Goal: Task Accomplishment & Management: Manage account settings

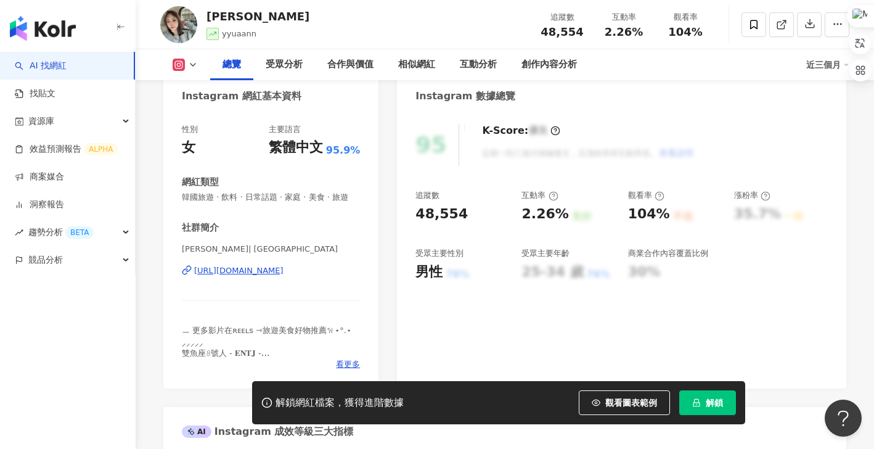
click at [266, 276] on div "https://www.instagram.com/yyuaann/" at bounding box center [238, 270] width 89 height 11
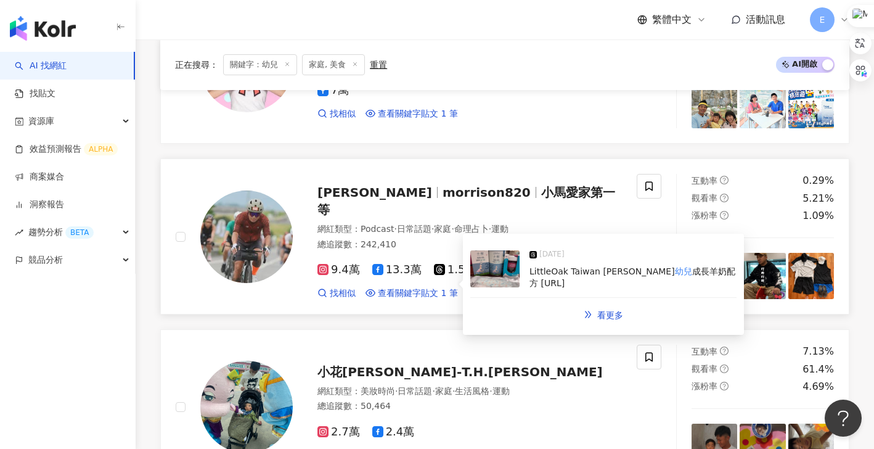
scroll to position [1776, 0]
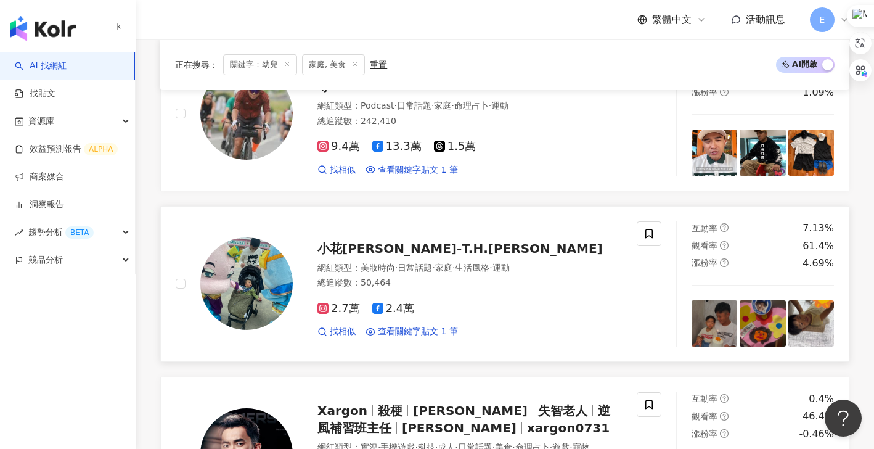
click at [399, 245] on span "小花李宗賢-T.H.Lee" at bounding box center [459, 248] width 285 height 15
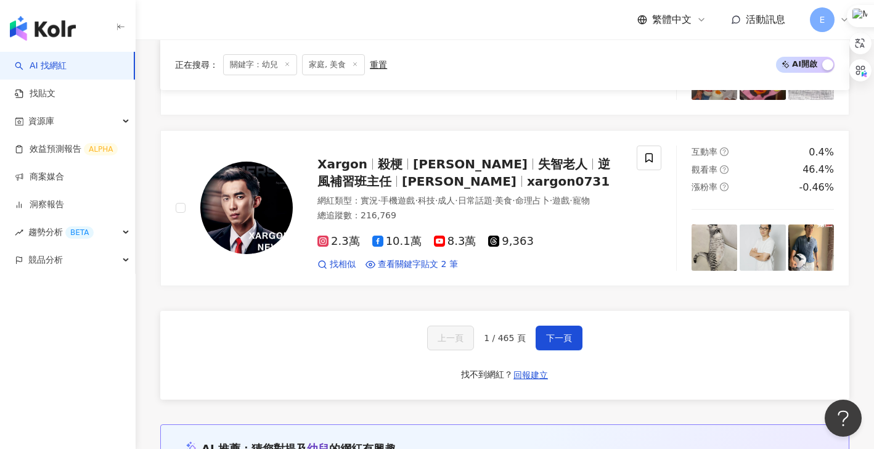
scroll to position [2145, 0]
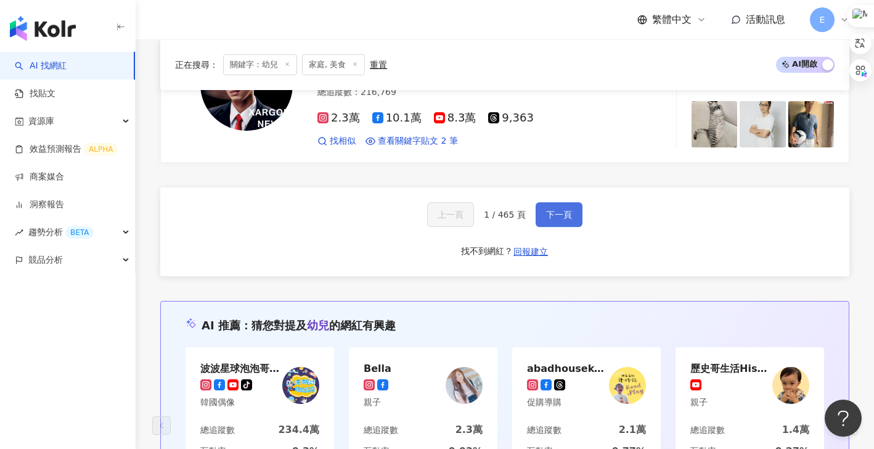
click at [555, 219] on span "下一頁" at bounding box center [559, 214] width 26 height 10
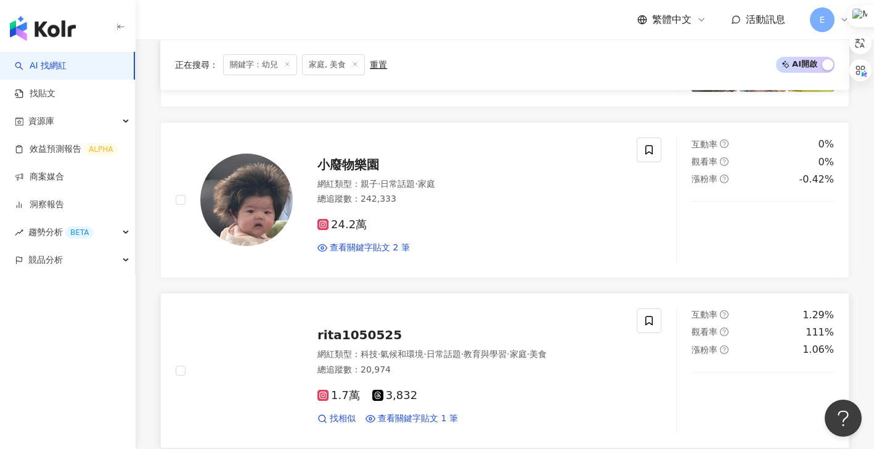
scroll to position [1338, 0]
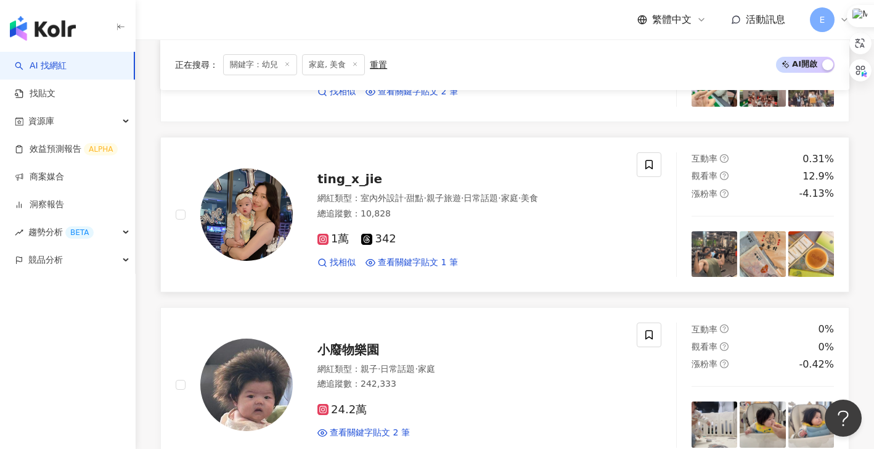
click at [342, 179] on span "ting_x_jie" at bounding box center [349, 178] width 65 height 15
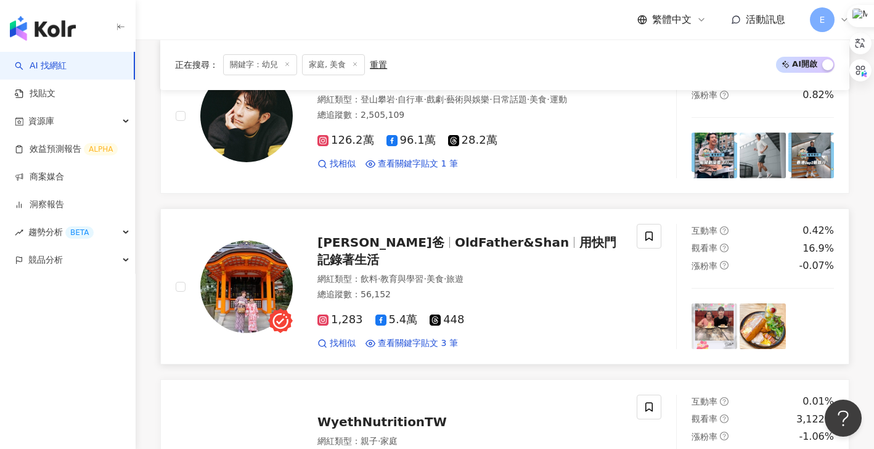
scroll to position [352, 0]
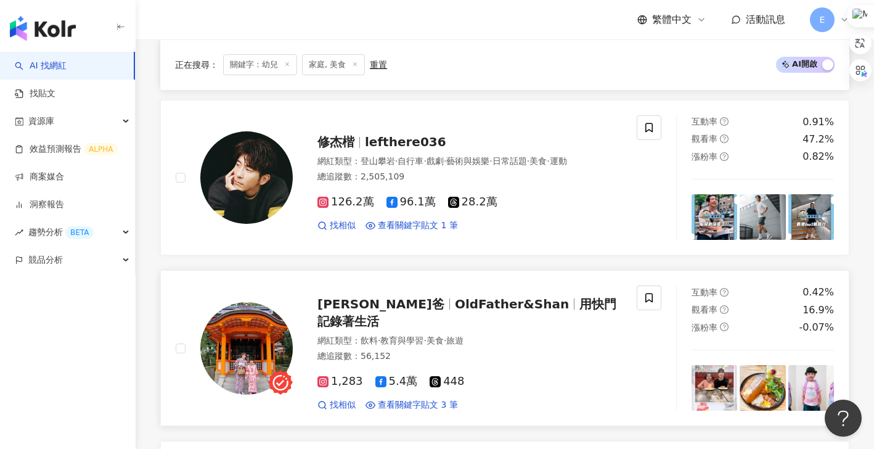
click at [455, 311] on span "OldFather&Shan" at bounding box center [512, 303] width 114 height 15
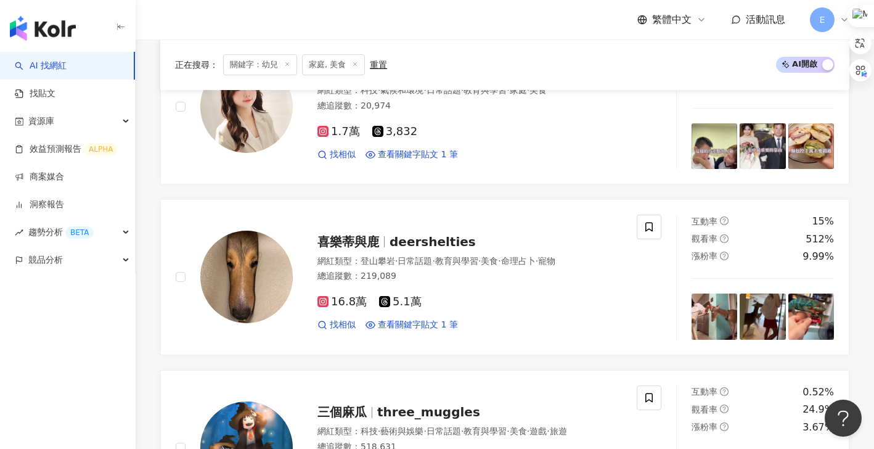
scroll to position [2033, 0]
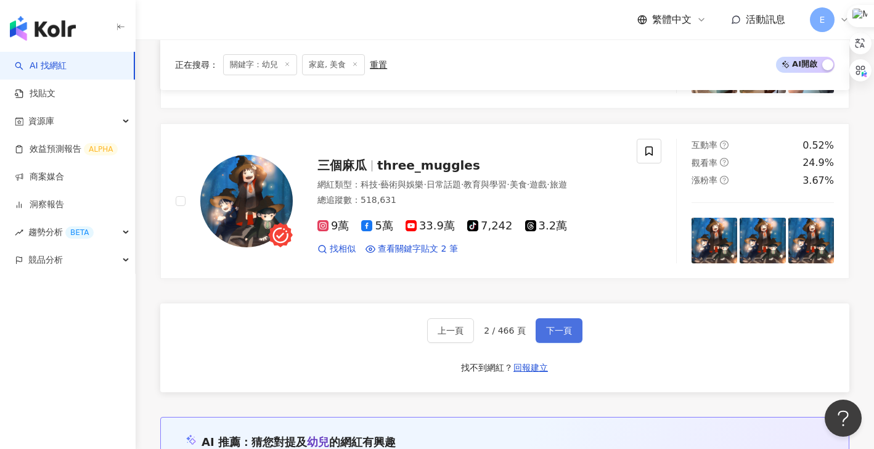
click at [546, 329] on span "下一頁" at bounding box center [559, 330] width 26 height 10
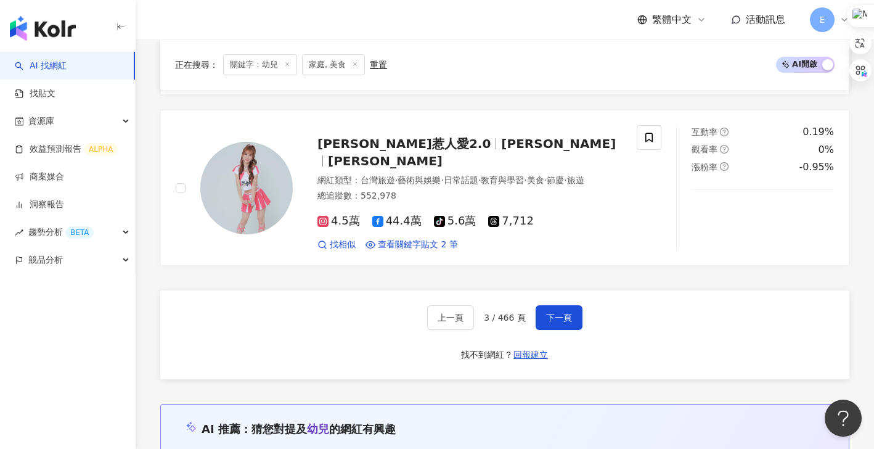
scroll to position [1788, 0]
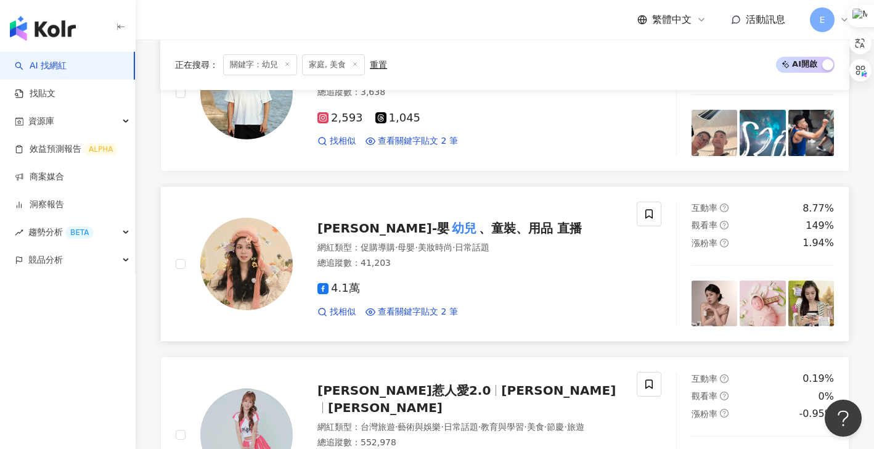
click at [411, 235] on span "B.B Irene比比愛妮-嬰" at bounding box center [383, 228] width 132 height 15
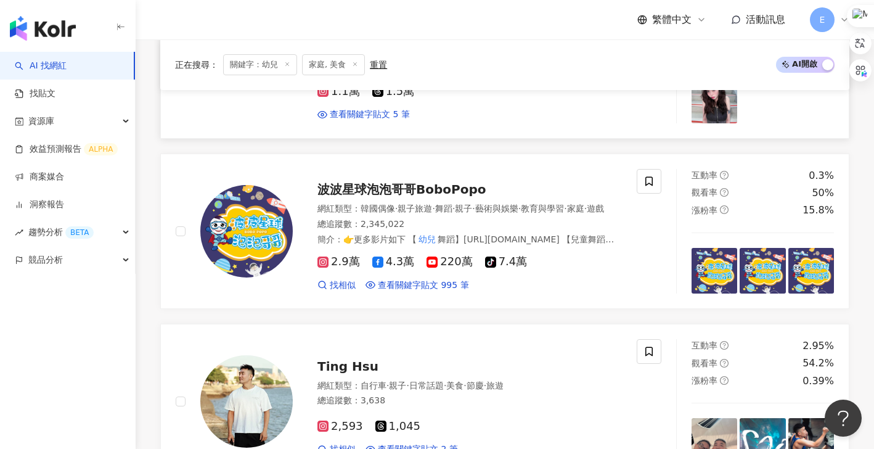
scroll to position [1233, 0]
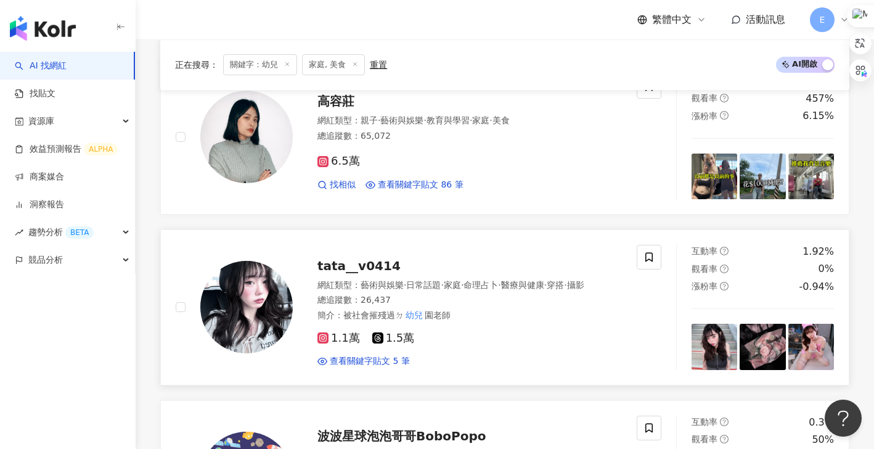
click at [378, 265] on span "tata__v0414" at bounding box center [358, 265] width 83 height 15
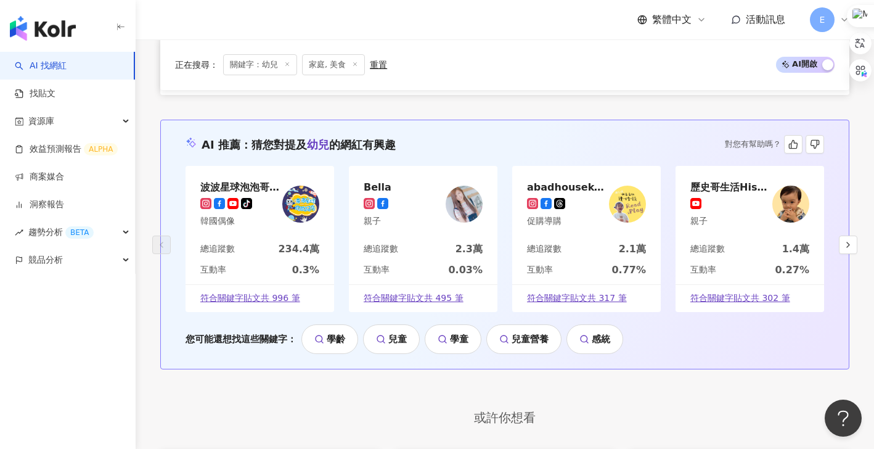
scroll to position [2134, 0]
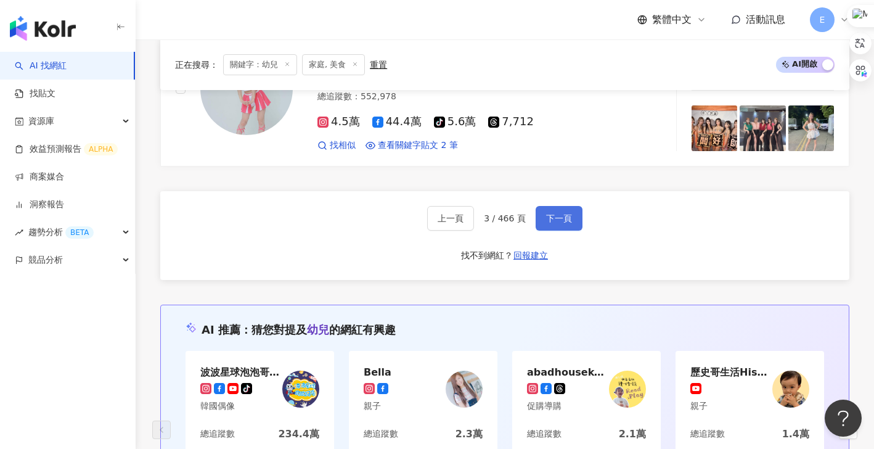
click at [551, 223] on span "下一頁" at bounding box center [559, 218] width 26 height 10
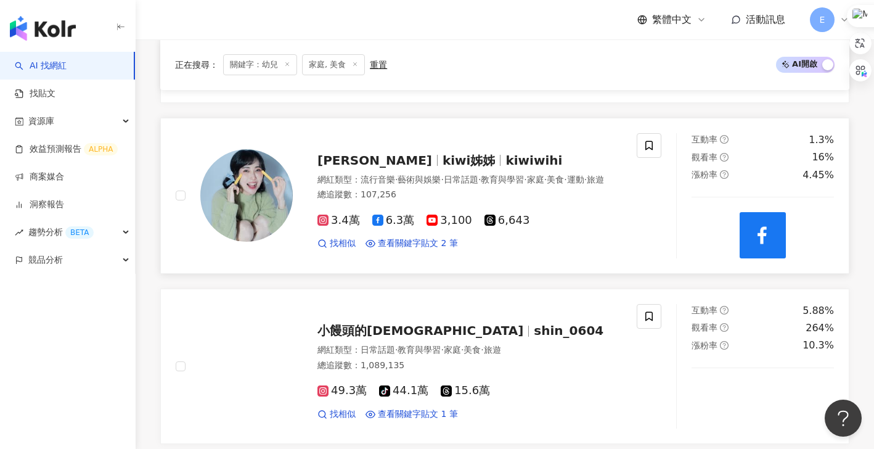
scroll to position [771, 0]
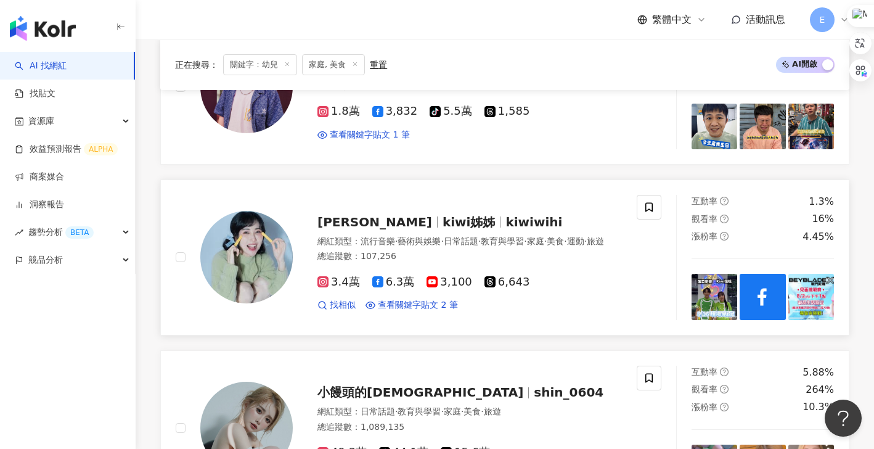
click at [442, 216] on span "kiwi姊姊" at bounding box center [468, 221] width 53 height 15
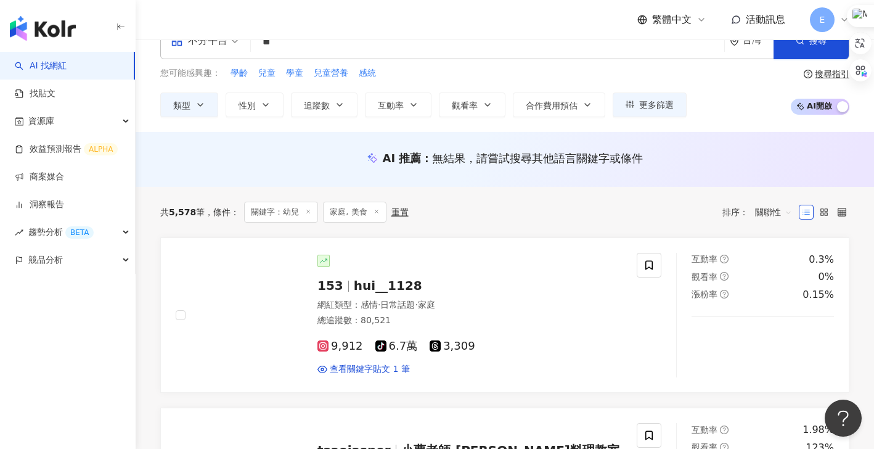
scroll to position [0, 0]
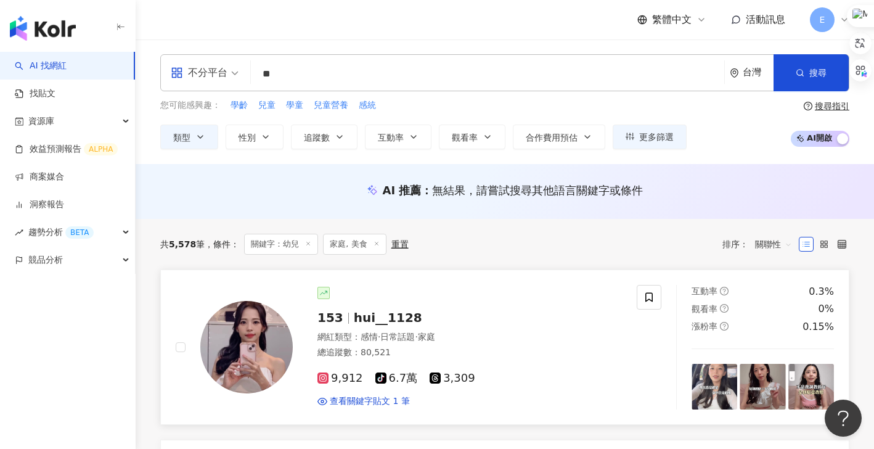
click at [380, 315] on span "hui__1128" at bounding box center [388, 317] width 68 height 15
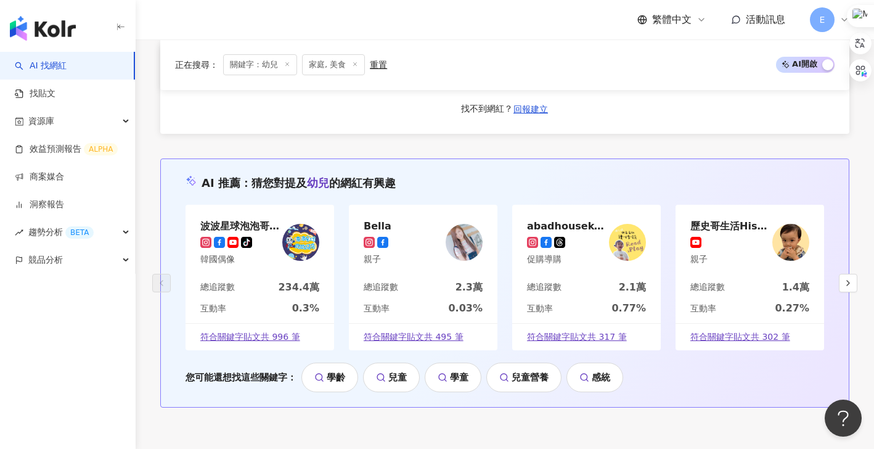
scroll to position [2095, 0]
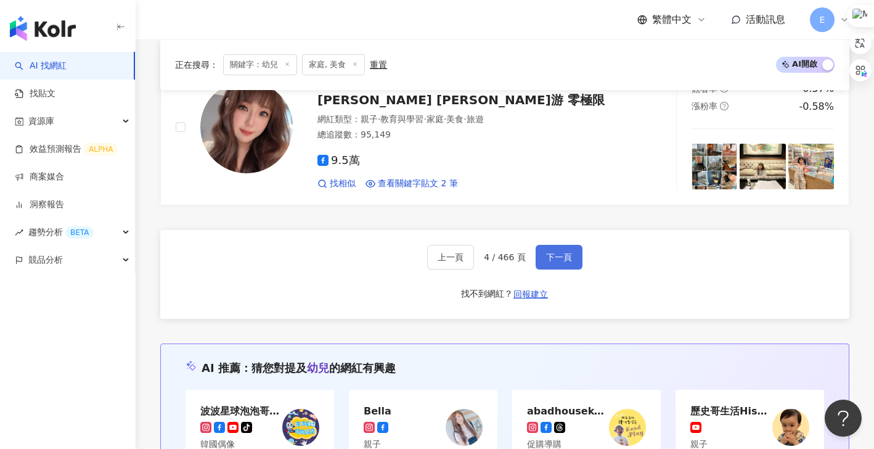
click at [558, 261] on span "下一頁" at bounding box center [559, 257] width 26 height 10
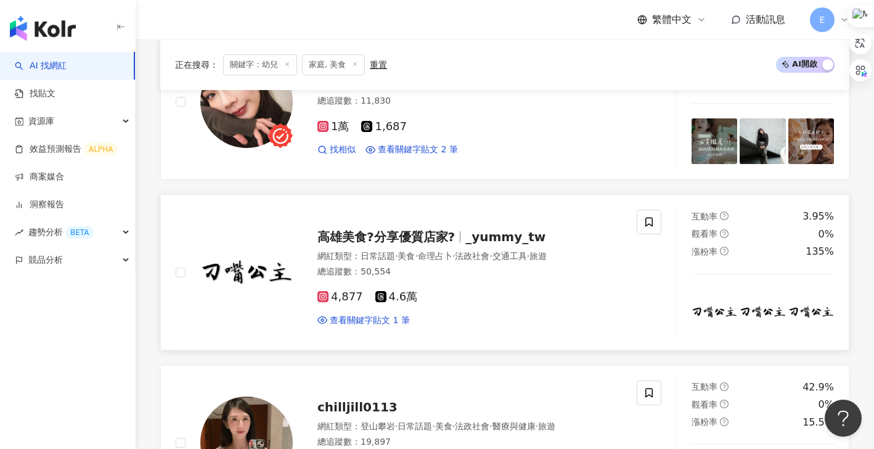
scroll to position [1657, 0]
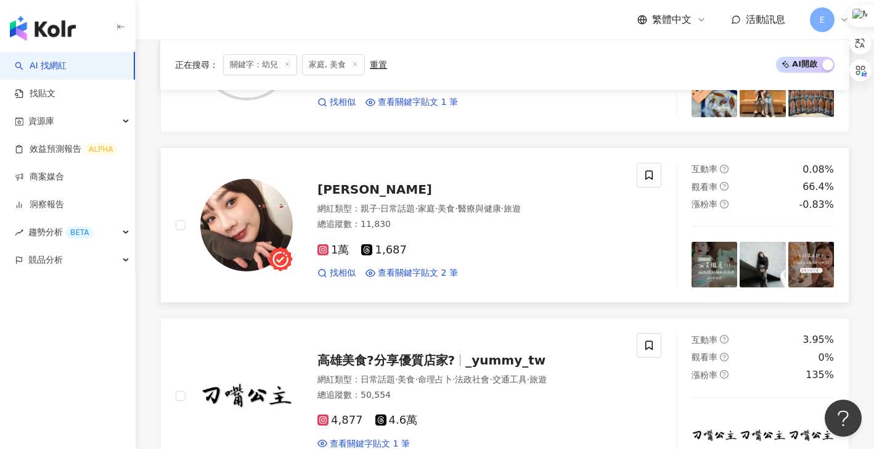
click at [336, 189] on span "睦恩 邱" at bounding box center [374, 189] width 115 height 15
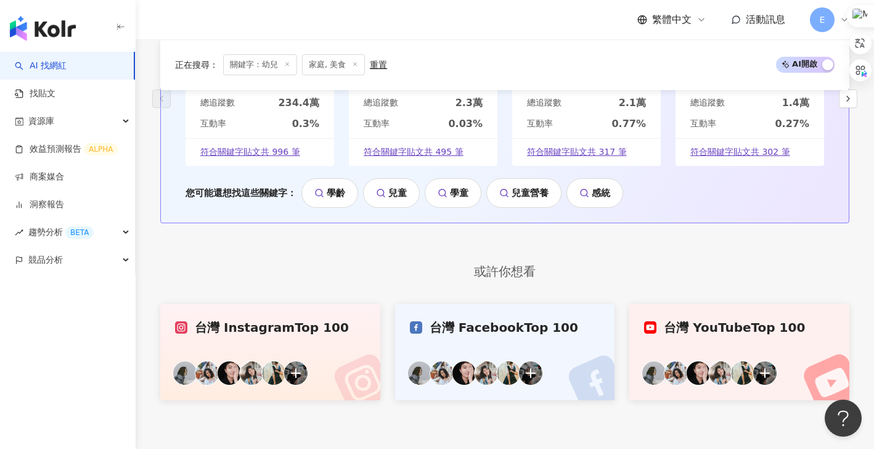
scroll to position [2156, 0]
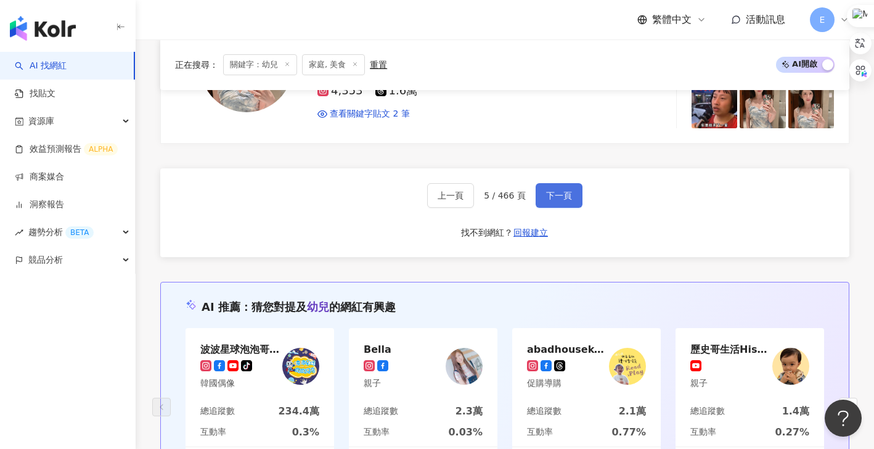
click at [563, 200] on span "下一頁" at bounding box center [559, 195] width 26 height 10
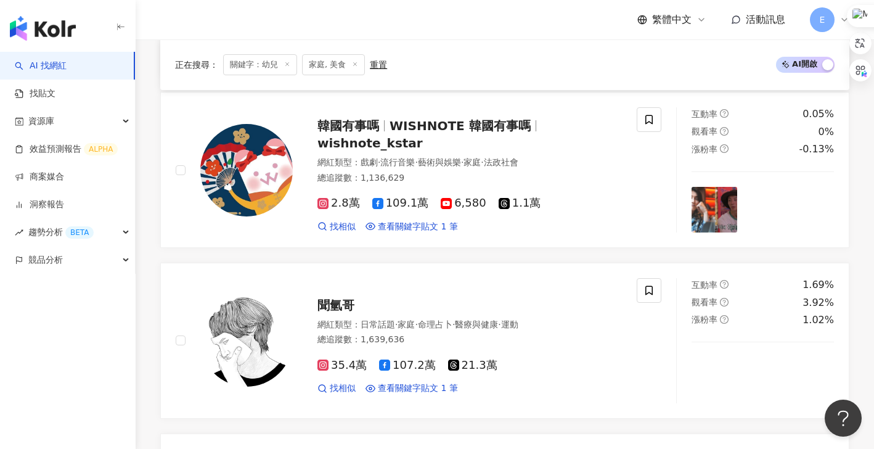
scroll to position [2169, 0]
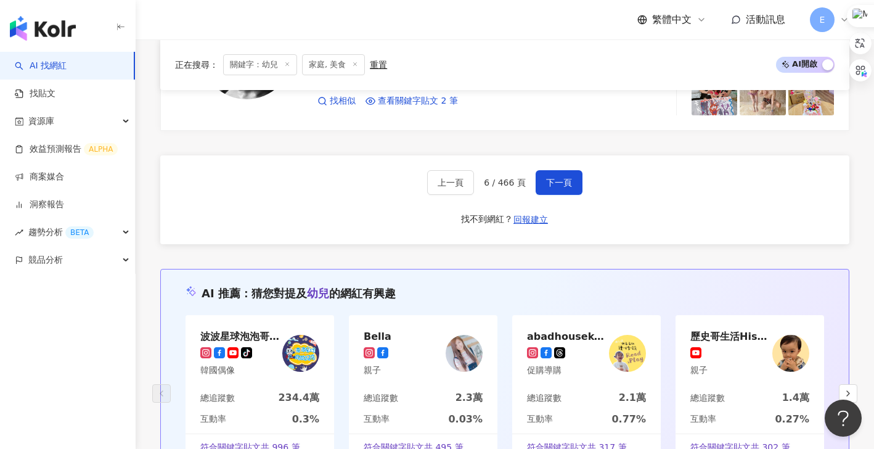
click at [843, 22] on icon at bounding box center [844, 20] width 10 height 10
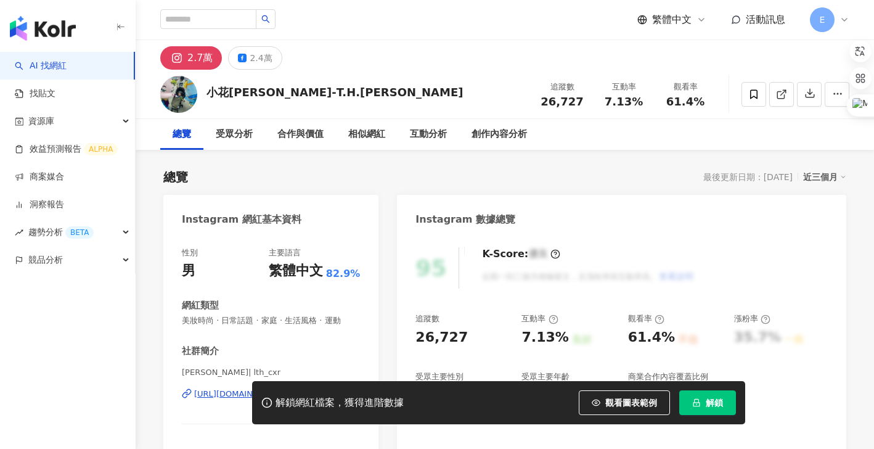
click at [254, 388] on div "https://www.instagram.com/lth_cxr/" at bounding box center [238, 393] width 89 height 11
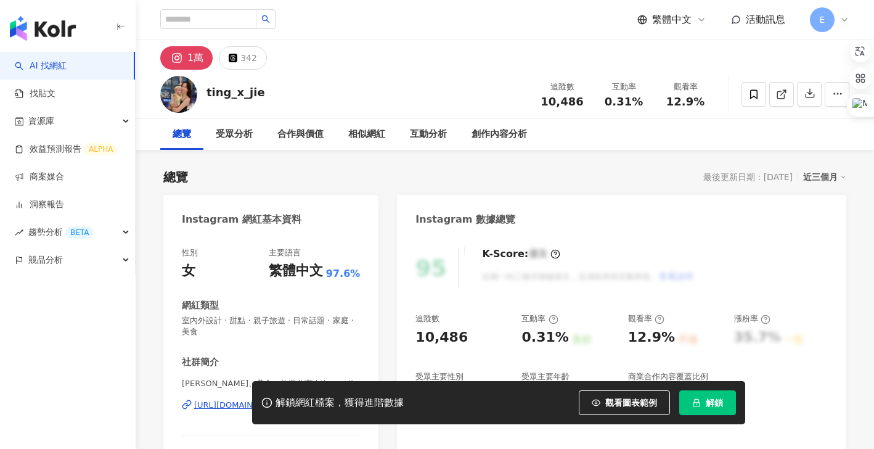
click at [267, 399] on div "https://www.instagram.com/ting_x_jie/" at bounding box center [238, 404] width 89 height 11
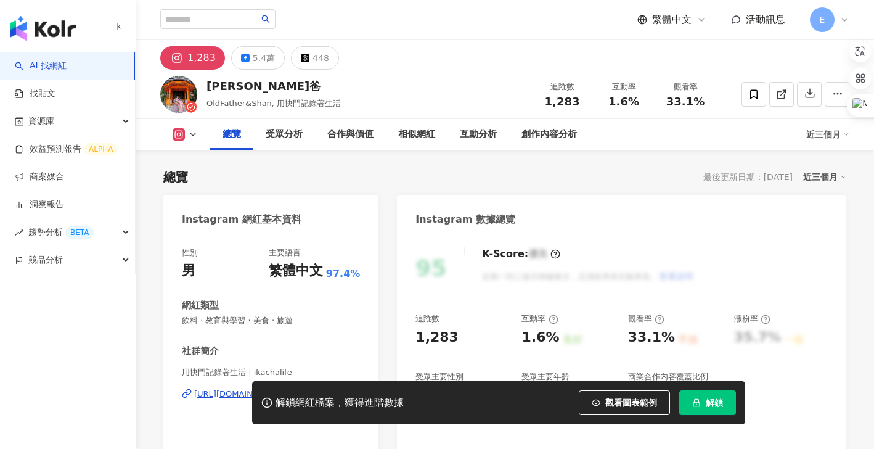
scroll to position [123, 0]
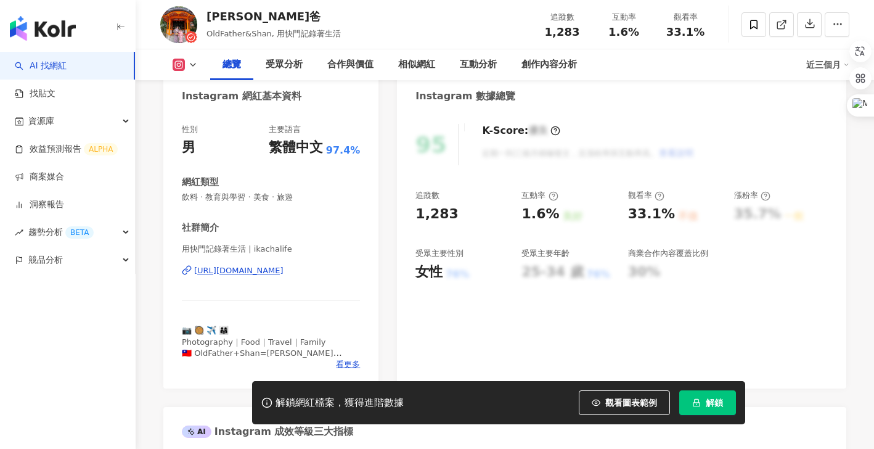
click at [274, 272] on div "https://www.instagram.com/ikachalife/" at bounding box center [238, 270] width 89 height 11
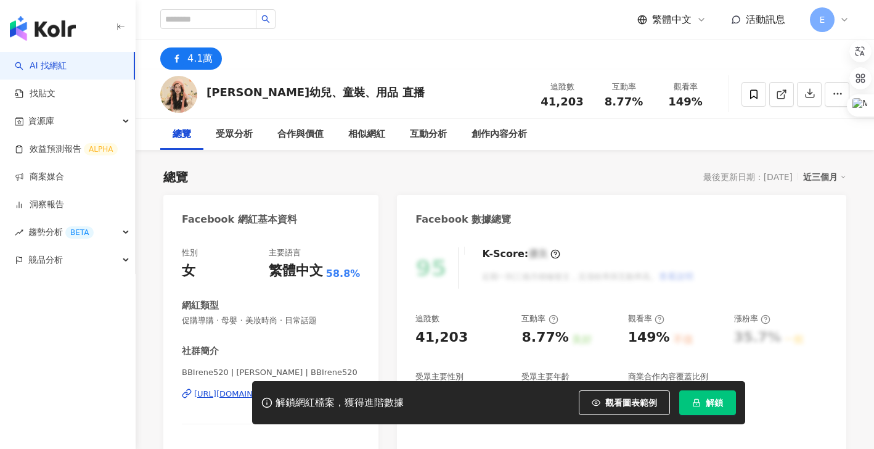
scroll to position [123, 0]
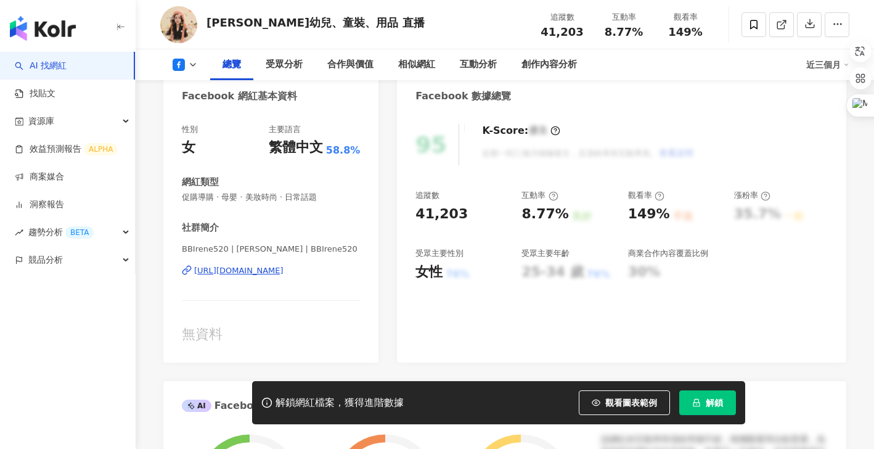
click at [283, 266] on div "https://www.facebook.com/366863133871517" at bounding box center [238, 270] width 89 height 11
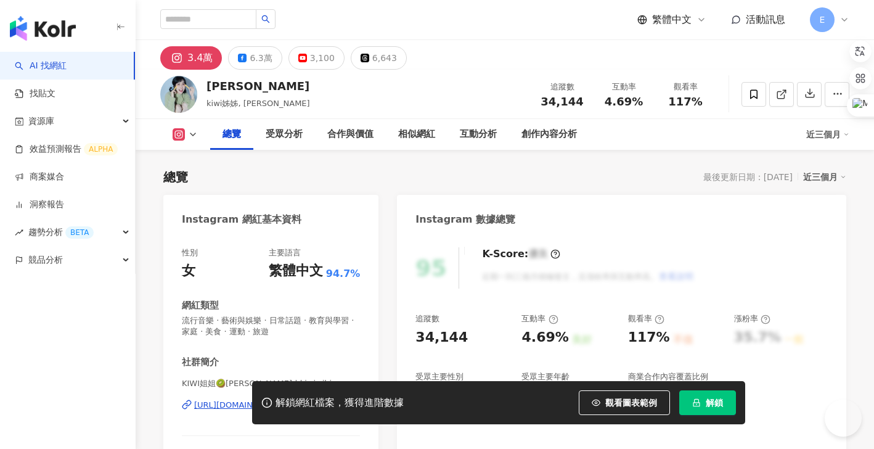
scroll to position [123, 0]
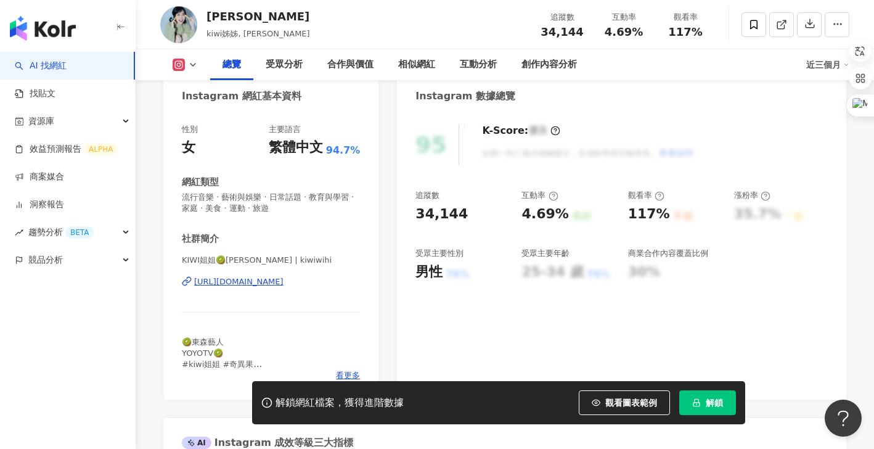
click at [276, 280] on div "https://www.instagram.com/kiwiwihi/" at bounding box center [238, 281] width 89 height 11
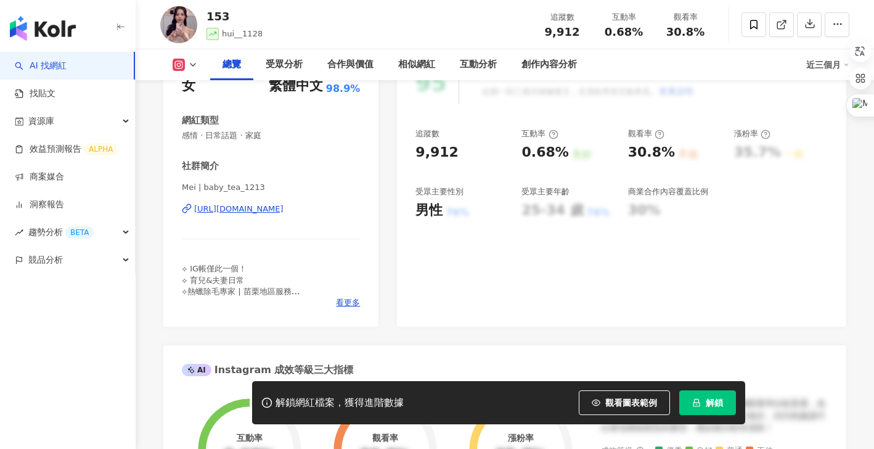
click at [283, 211] on div "[URL][DOMAIN_NAME]" at bounding box center [238, 208] width 89 height 11
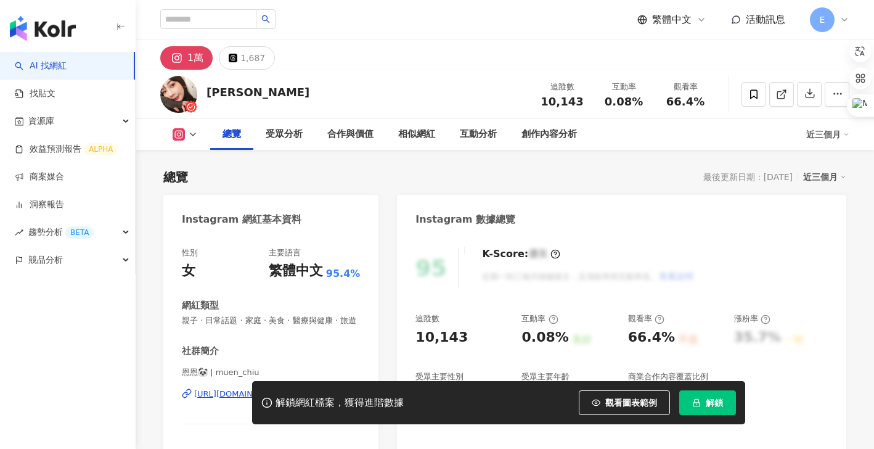
scroll to position [123, 0]
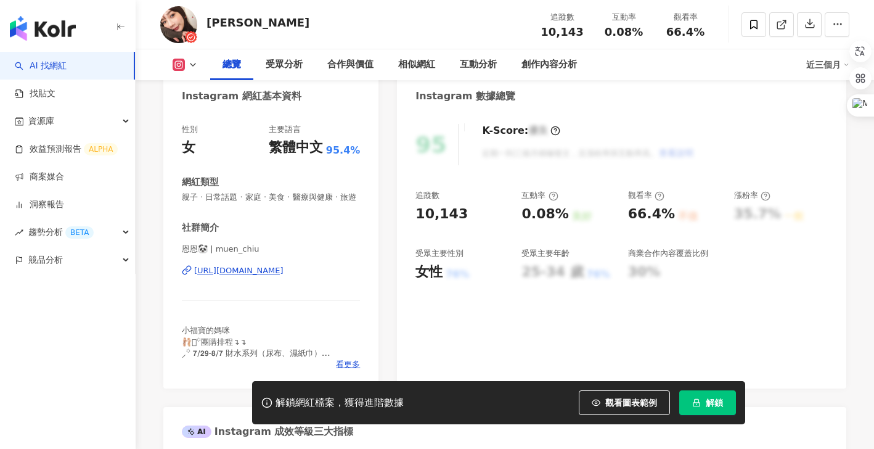
click at [235, 276] on div "[URL][DOMAIN_NAME]" at bounding box center [238, 270] width 89 height 11
click at [718, 407] on span "解鎖" at bounding box center [713, 402] width 17 height 10
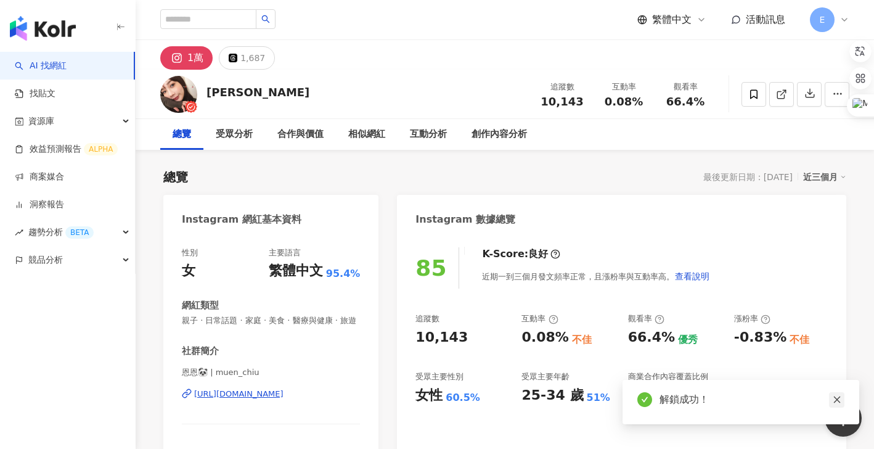
click at [840, 400] on icon "close" at bounding box center [836, 399] width 9 height 9
click at [825, 24] on span "E" at bounding box center [822, 19] width 25 height 25
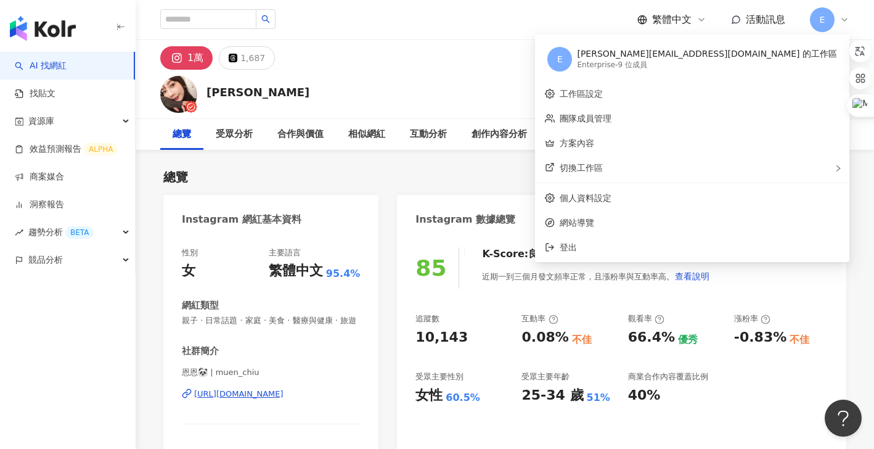
click at [795, 61] on div "Enterprise - 9 位成員" at bounding box center [707, 65] width 260 height 10
click at [603, 93] on link "工作區設定" at bounding box center [580, 94] width 43 height 10
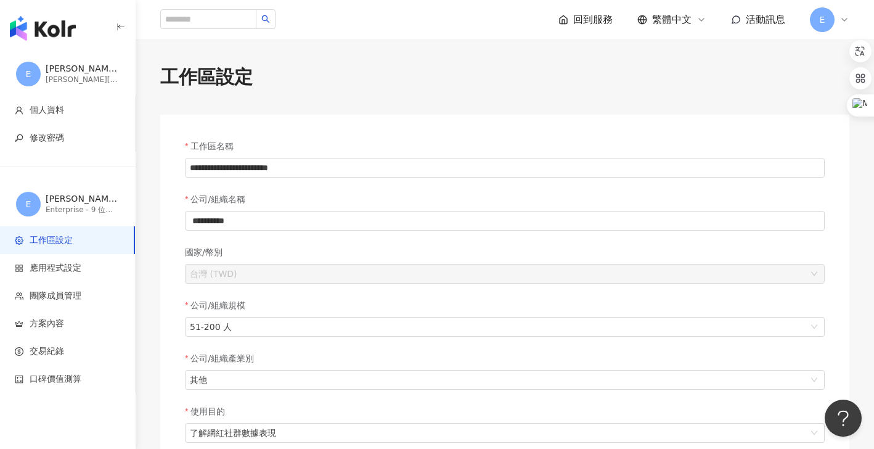
click at [842, 25] on div "E" at bounding box center [829, 19] width 39 height 25
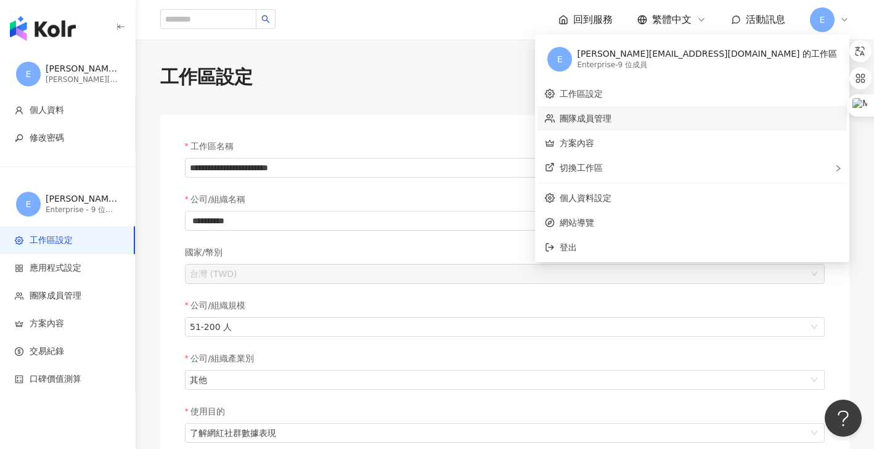
click at [611, 118] on link "團隊成員管理" at bounding box center [585, 118] width 52 height 10
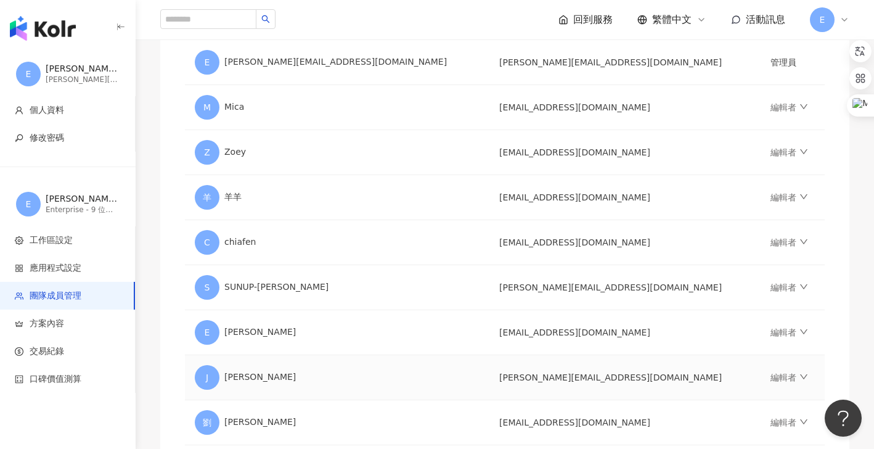
scroll to position [308, 0]
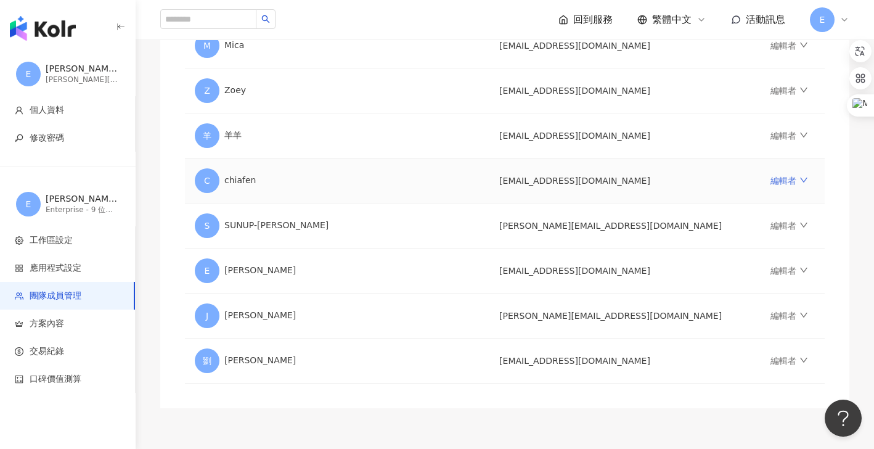
click at [799, 179] on icon "down" at bounding box center [803, 180] width 9 height 9
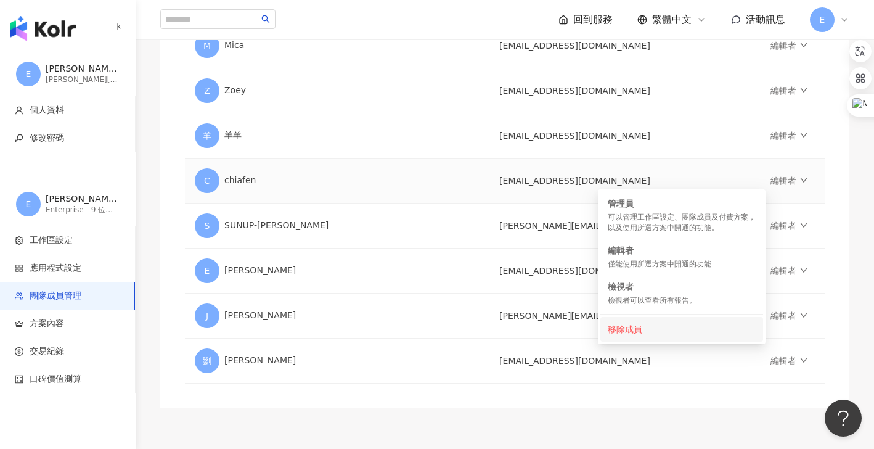
click at [629, 330] on div "移除成員" at bounding box center [681, 329] width 148 height 14
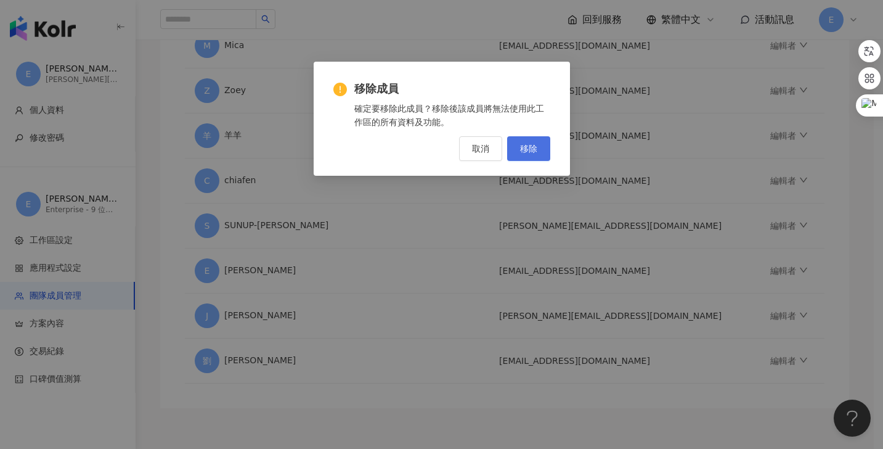
click at [542, 150] on button "移除" at bounding box center [528, 148] width 43 height 25
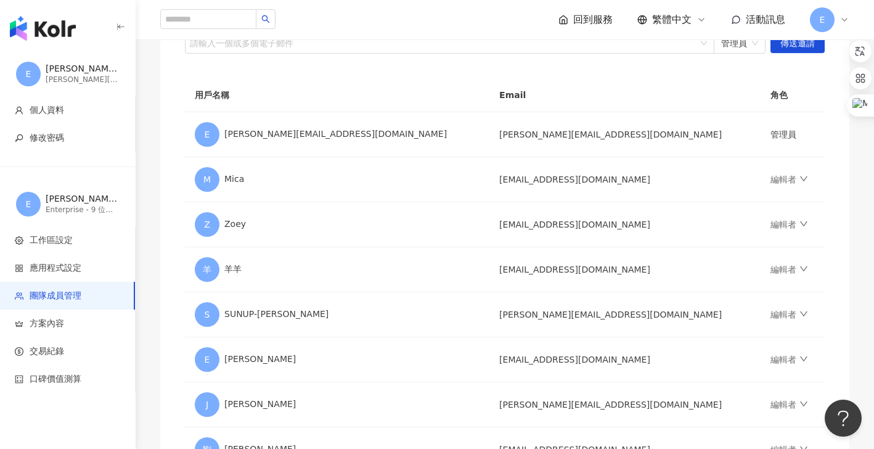
scroll to position [51, 0]
